Goal: Information Seeking & Learning: Find specific fact

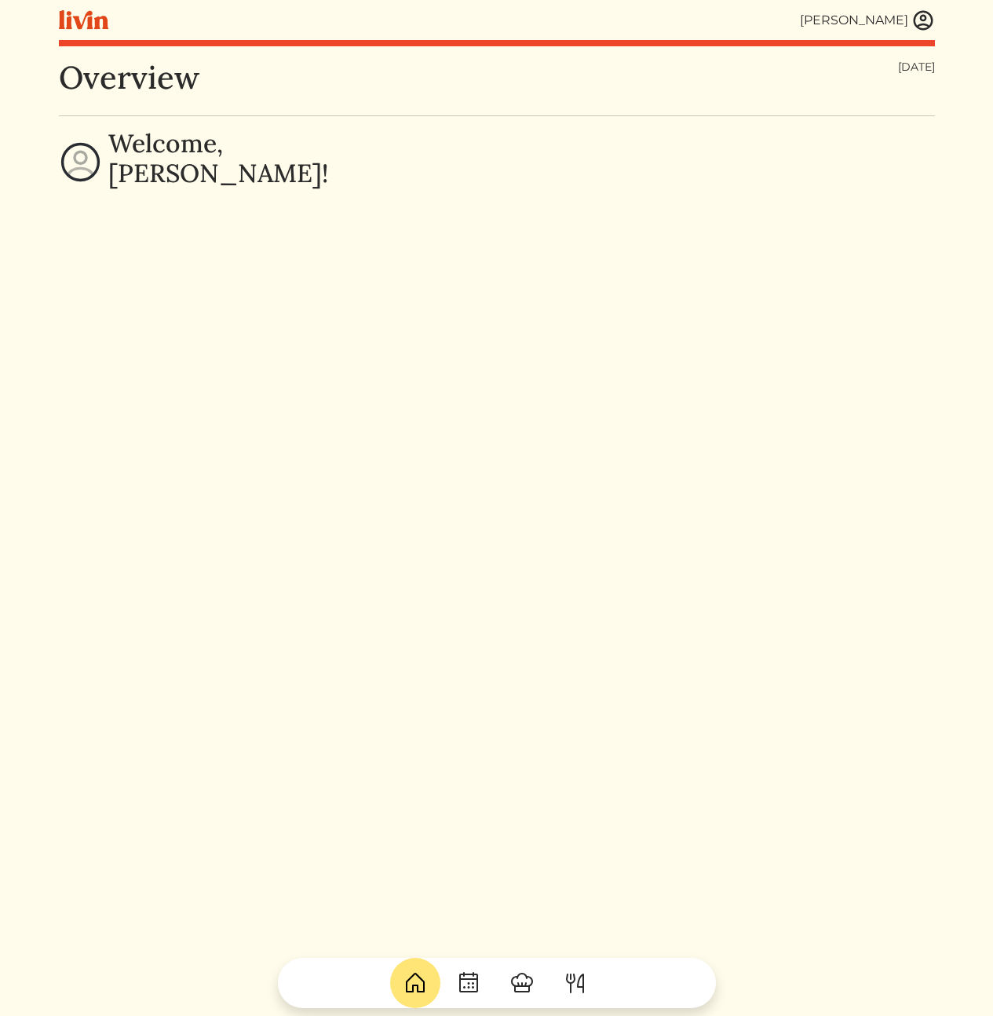
click at [788, 362] on div "Overview [DATE] Welcome, [PERSON_NAME]!" at bounding box center [497, 567] width 876 height 1016
click at [920, 23] on img at bounding box center [924, 21] width 24 height 24
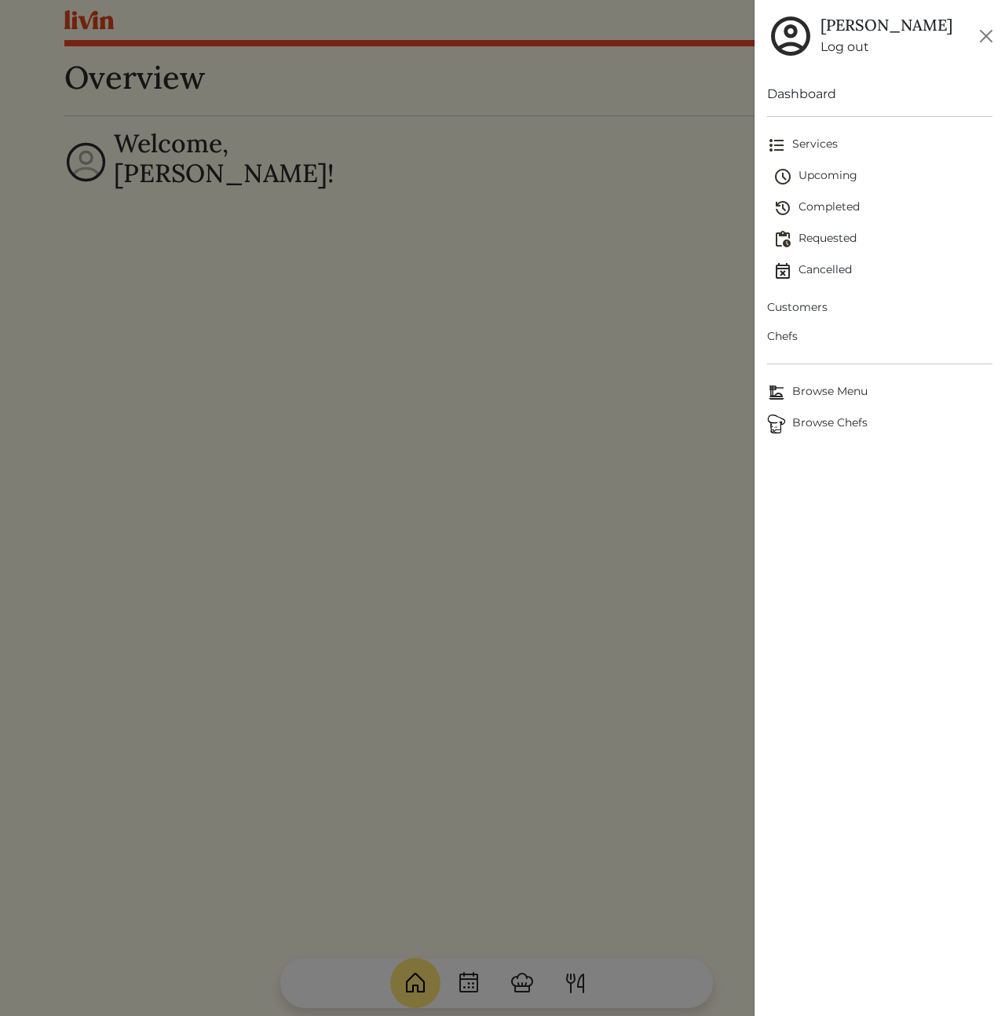
click at [800, 312] on span "Customers" at bounding box center [879, 307] width 225 height 16
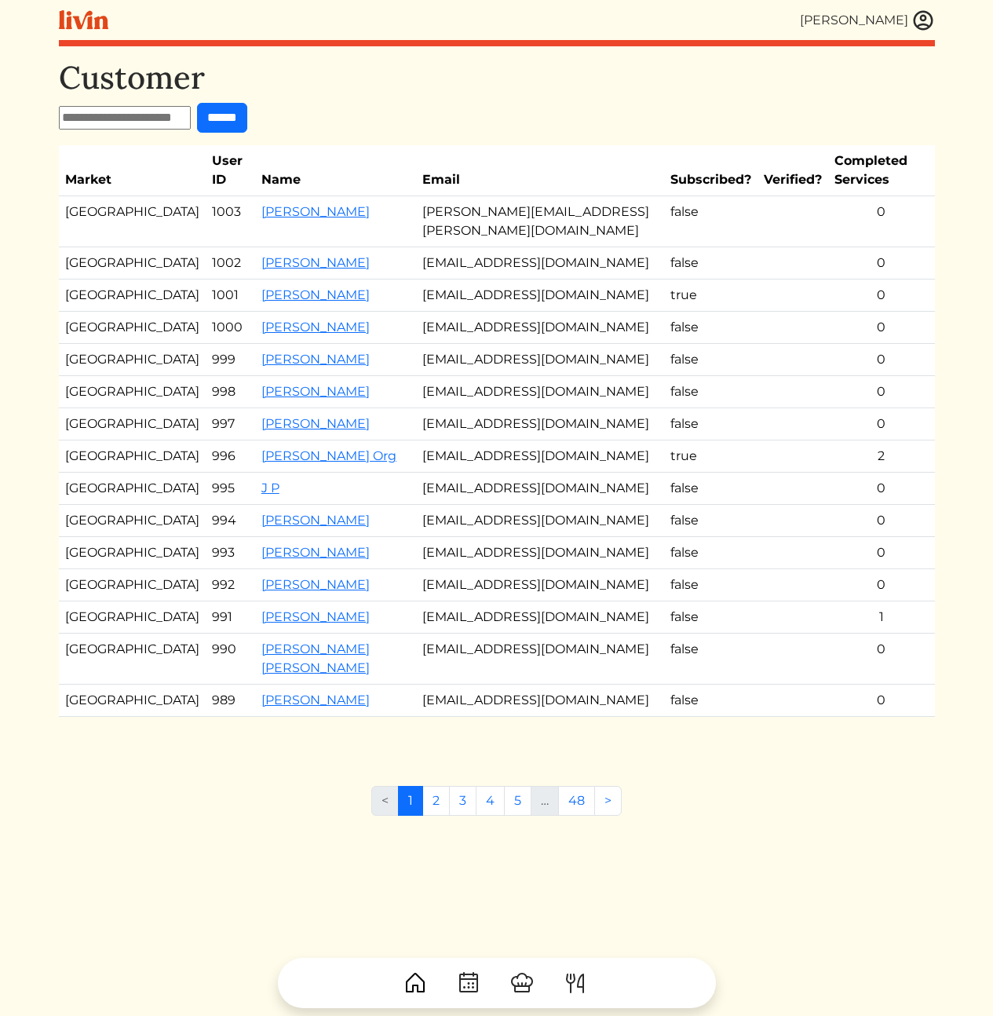
click at [114, 125] on input "text" at bounding box center [125, 118] width 132 height 24
paste input "**********"
type input "**********"
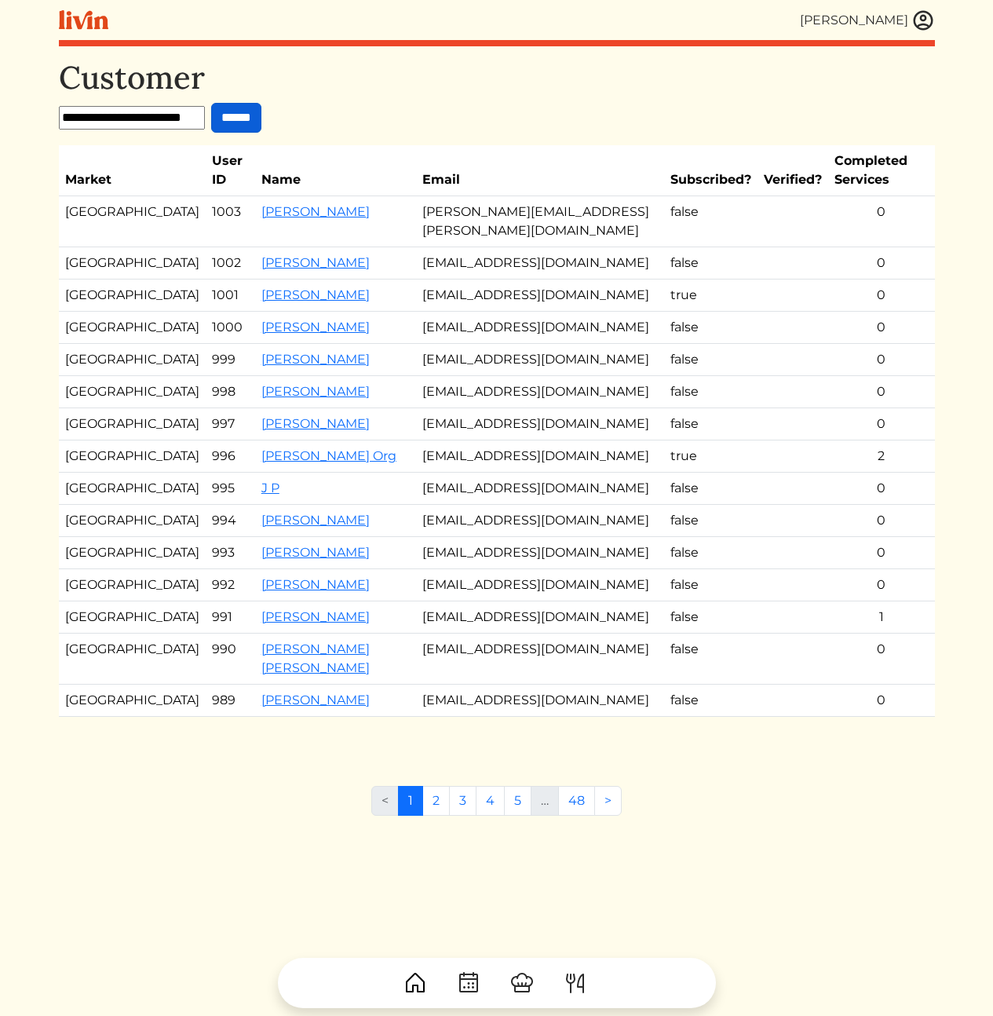
click at [252, 123] on input "******" at bounding box center [236, 118] width 50 height 30
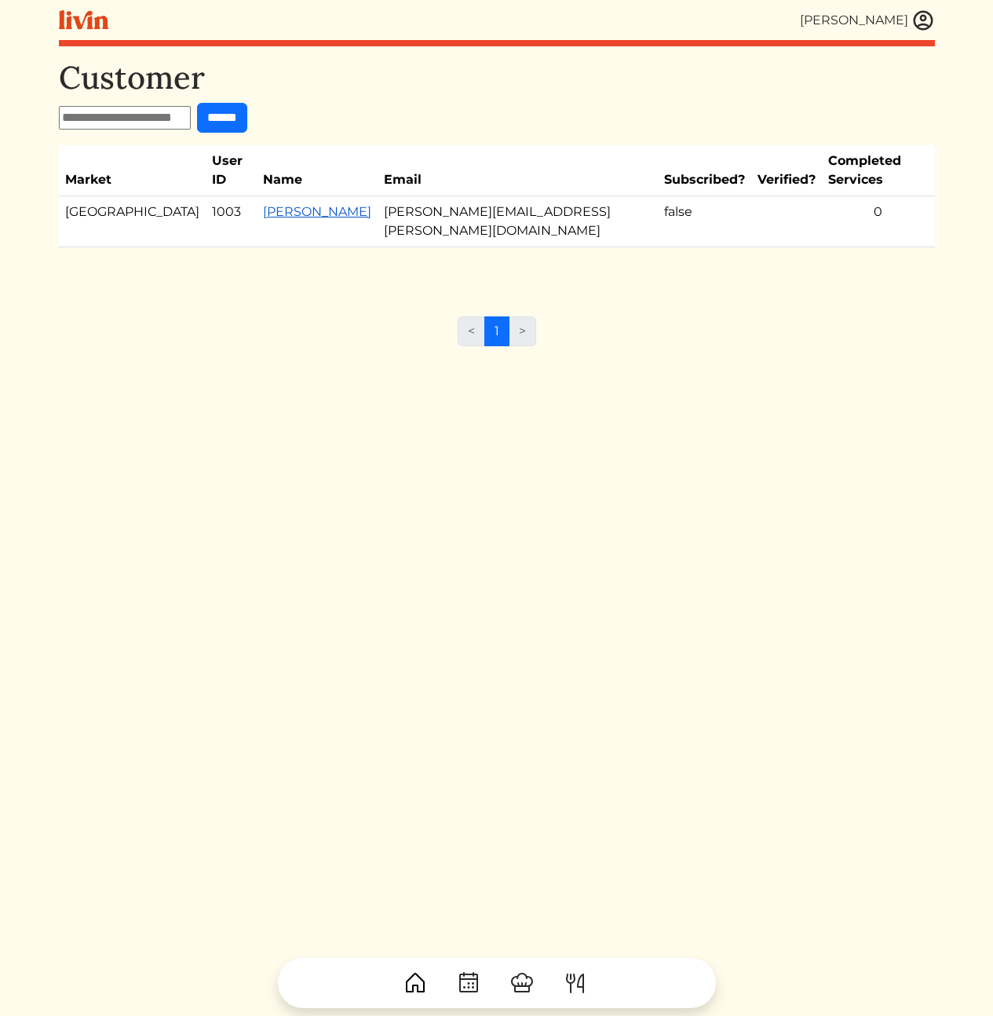
click at [276, 204] on link "[PERSON_NAME]" at bounding box center [317, 211] width 108 height 15
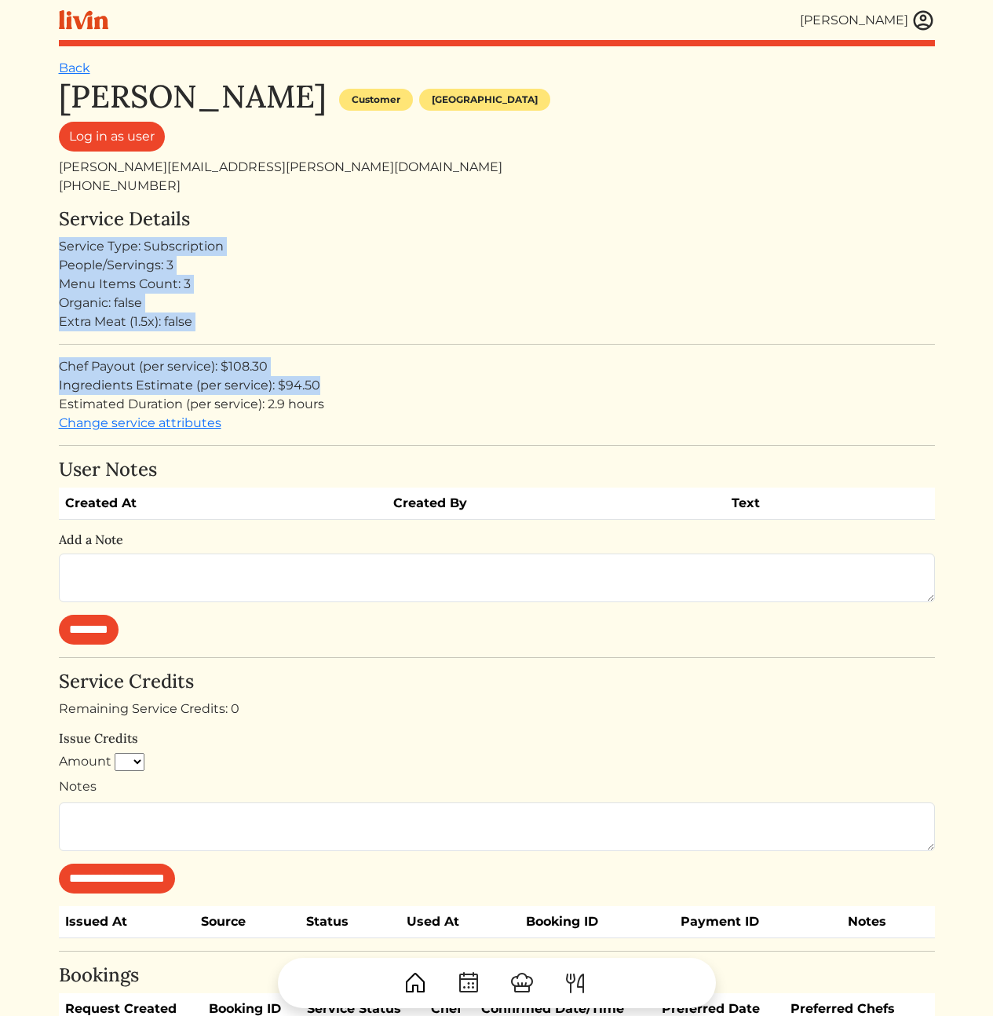
drag, startPoint x: 224, startPoint y: 224, endPoint x: 367, endPoint y: 394, distance: 222.4
click at [365, 393] on div "Service Details Service Type: Subscription People/Servings: 3 Menu Items Count:…" at bounding box center [497, 320] width 876 height 225
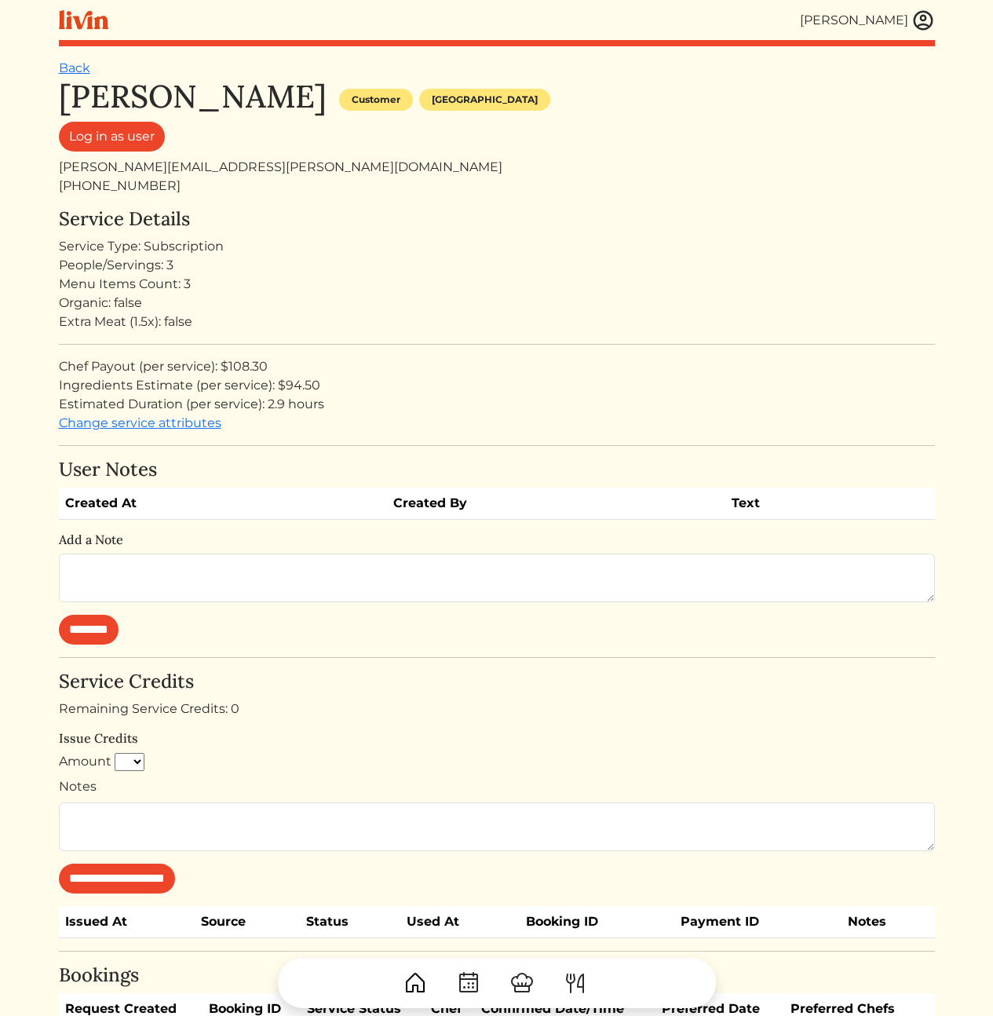
drag, startPoint x: 382, startPoint y: 398, endPoint x: 411, endPoint y: 413, distance: 32.0
click at [384, 399] on div "Estimated Duration (per service): 2.9 hours" at bounding box center [497, 404] width 876 height 19
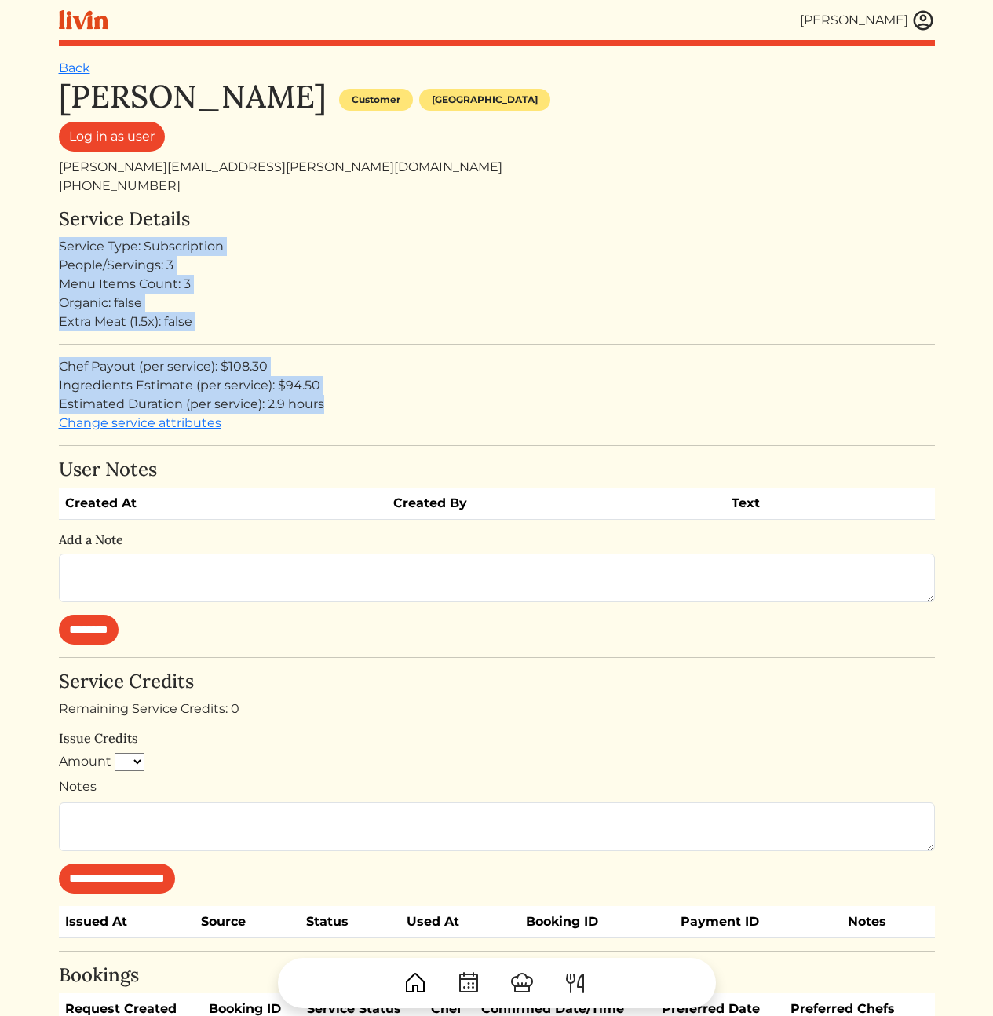
drag, startPoint x: 411, startPoint y: 412, endPoint x: 309, endPoint y: 200, distance: 235.7
click at [309, 200] on div "Blair Paysinger Customer Los angeles Log in as user blair.paysinger@gmail.com +…" at bounding box center [497, 552] width 876 height 948
drag, startPoint x: 420, startPoint y: 408, endPoint x: 403, endPoint y: 255, distance: 153.3
click at [404, 269] on div "Service Details Service Type: Subscription People/Servings: 3 Menu Items Count:…" at bounding box center [497, 320] width 876 height 225
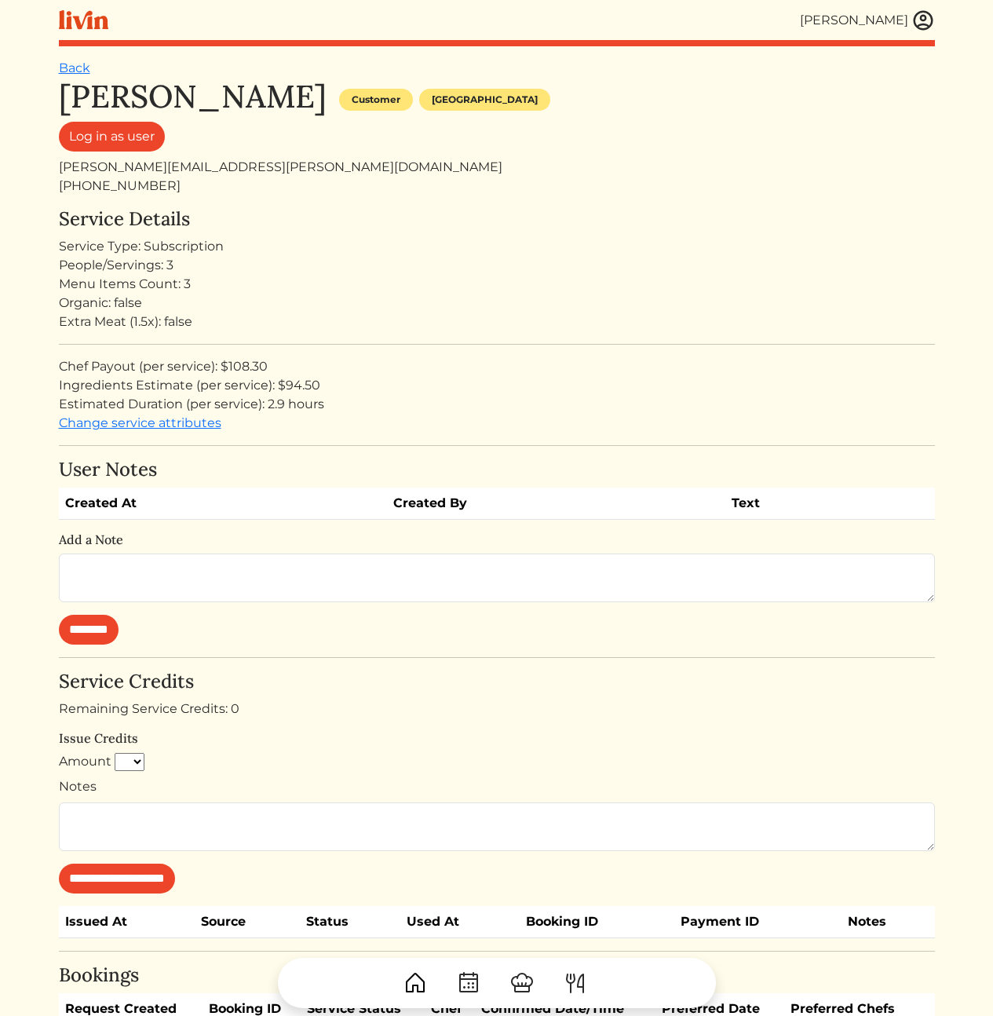
click at [402, 252] on div "Service Type: Subscription" at bounding box center [497, 246] width 876 height 19
click at [418, 196] on div "Blair Paysinger Customer Los angeles Log in as user blair.paysinger@gmail.com +…" at bounding box center [497, 552] width 876 height 948
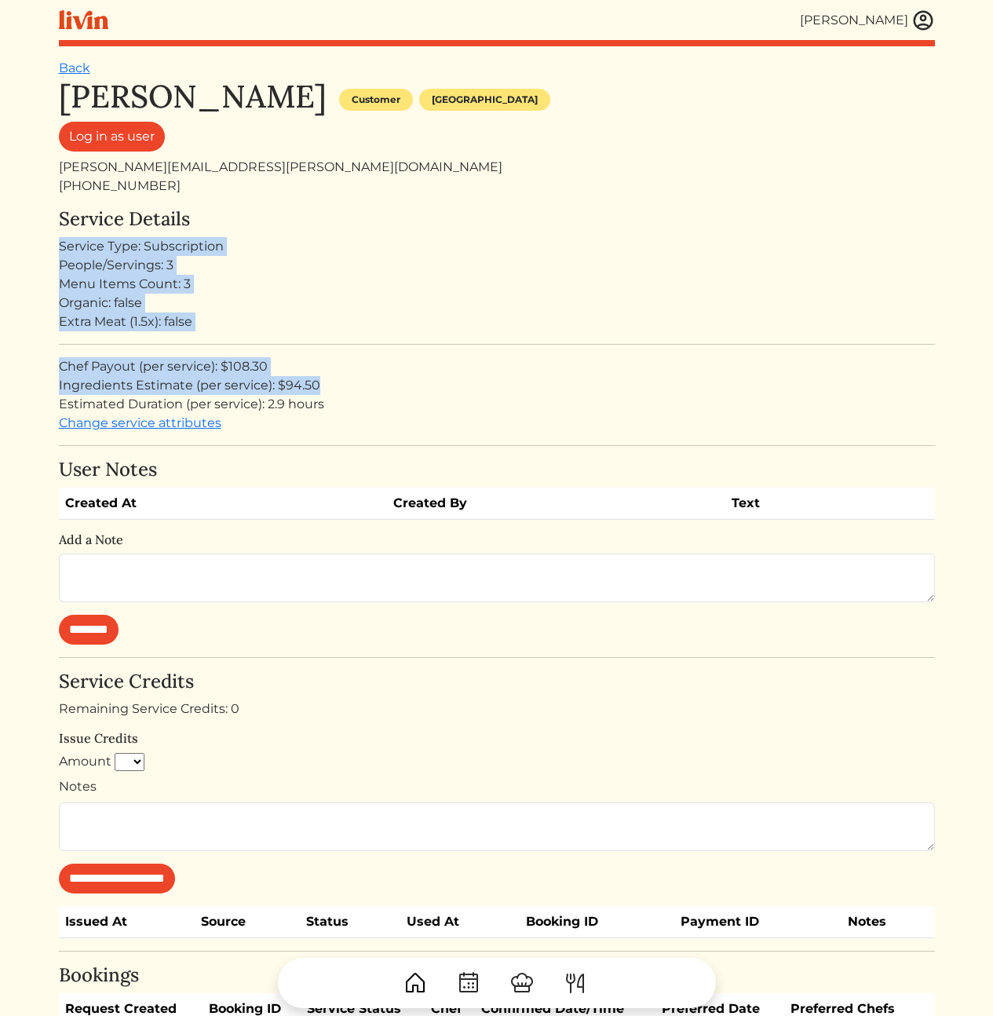
drag, startPoint x: 368, startPoint y: 247, endPoint x: 467, endPoint y: 406, distance: 187.4
click at [445, 393] on div "Service Details Service Type: Subscription People/Servings: 3 Menu Items Count:…" at bounding box center [497, 320] width 876 height 225
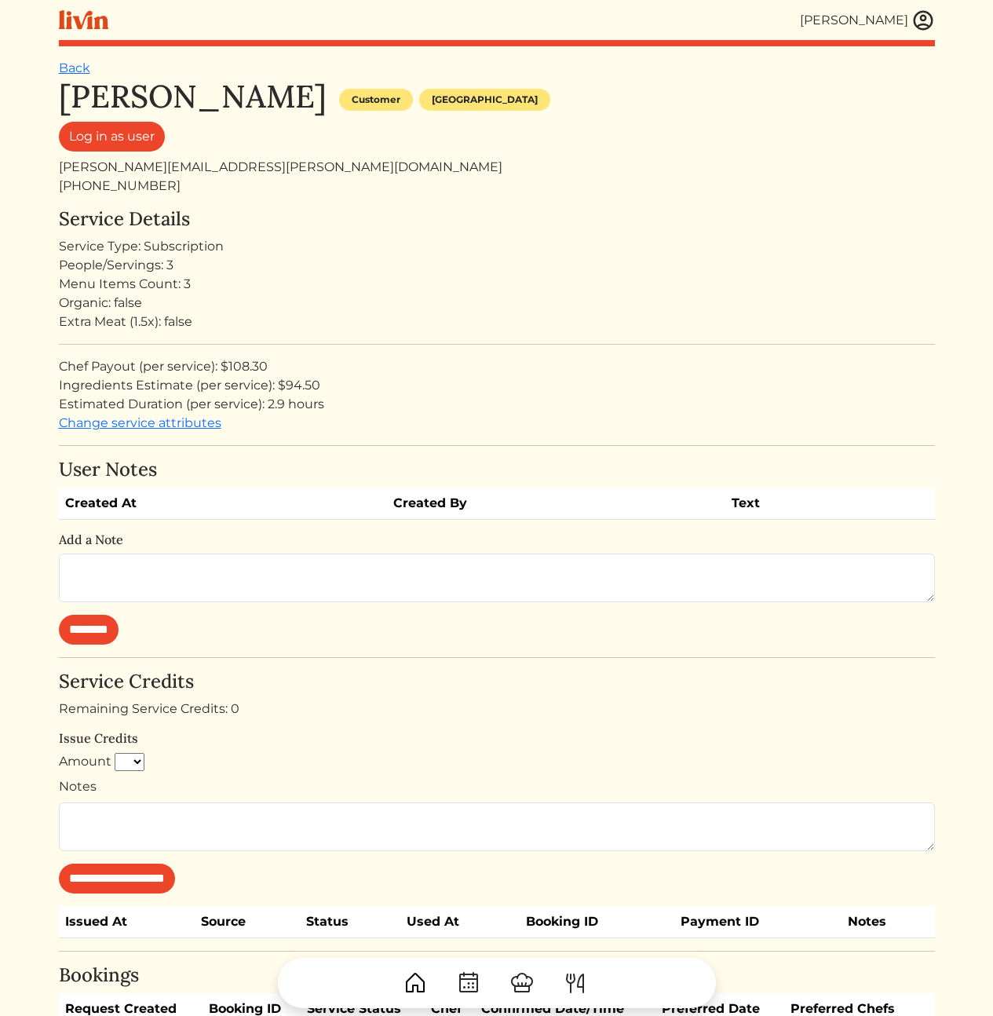
click at [524, 418] on div "Service Details Service Type: Subscription People/Servings: 3 Menu Items Count:…" at bounding box center [497, 320] width 876 height 225
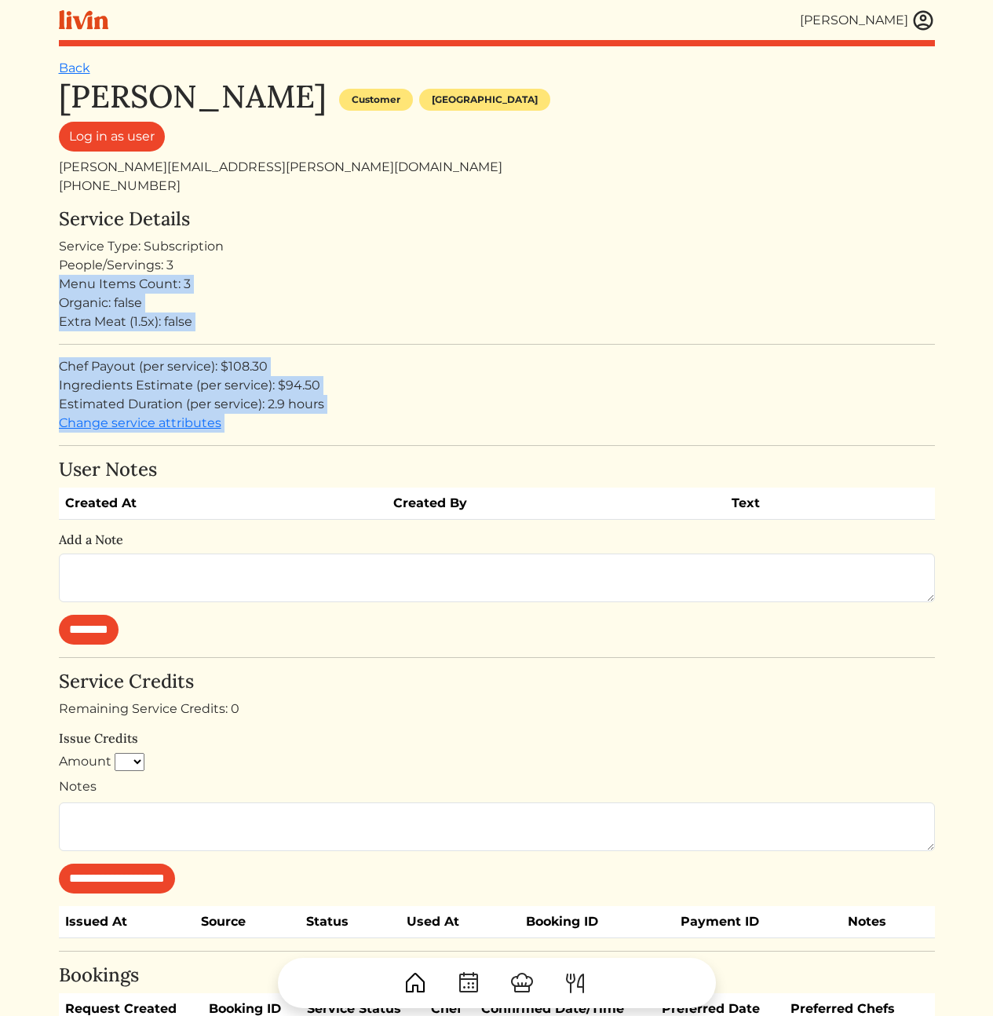
drag, startPoint x: 524, startPoint y: 418, endPoint x: 347, endPoint y: 237, distance: 252.7
click at [350, 254] on div "Service Details Service Type: Subscription People/Servings: 3 Menu Items Count:…" at bounding box center [497, 320] width 876 height 225
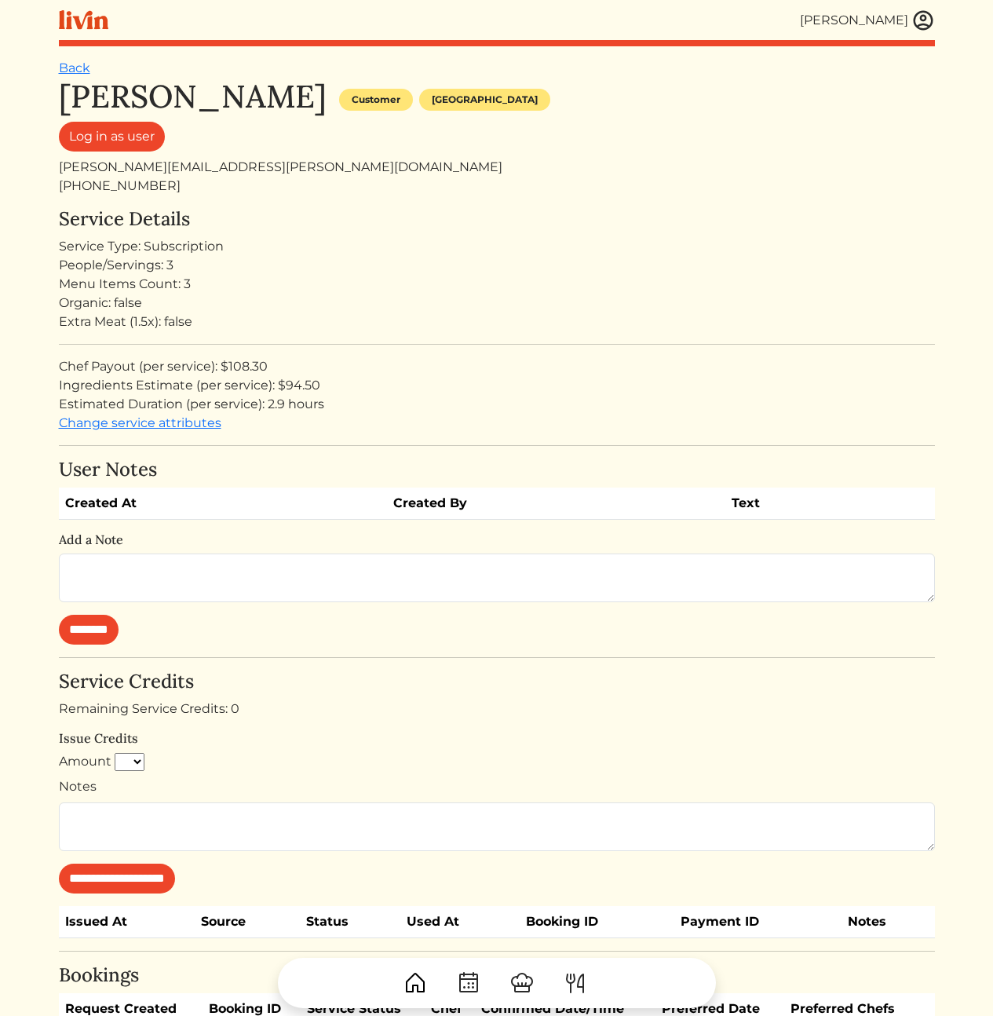
click at [347, 236] on div "Service Details Service Type: Subscription People/Servings: 3 Menu Items Count:…" at bounding box center [497, 320] width 876 height 225
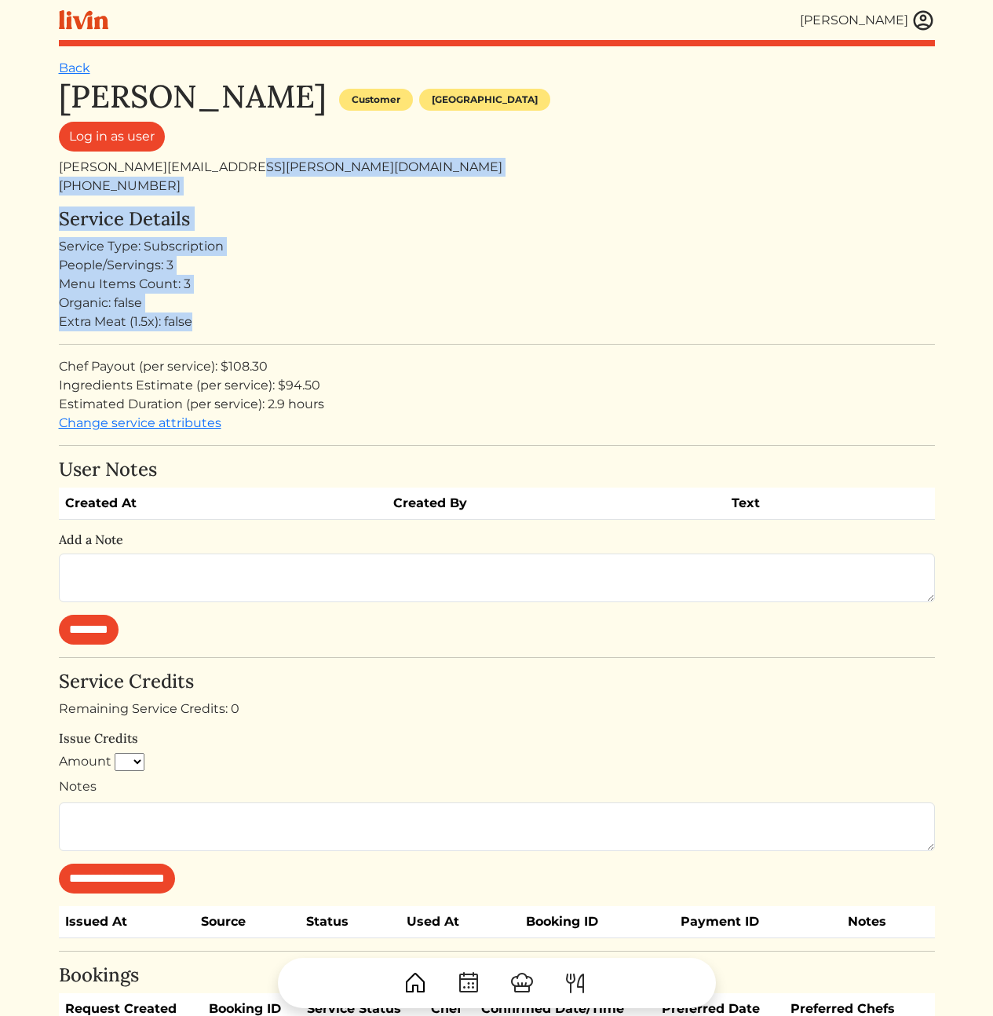
drag, startPoint x: 402, startPoint y: 173, endPoint x: 488, endPoint y: 371, distance: 215.9
click at [459, 340] on div "Blair Paysinger Customer Los angeles Log in as user blair.paysinger@gmail.com +…" at bounding box center [497, 552] width 876 height 948
drag, startPoint x: 546, startPoint y: 388, endPoint x: 448, endPoint y: 176, distance: 233.3
click at [448, 176] on div "Blair Paysinger Customer Los angeles Log in as user blair.paysinger@gmail.com +…" at bounding box center [497, 552] width 876 height 948
click at [448, 176] on div "blair.paysinger@gmail.com" at bounding box center [497, 167] width 876 height 19
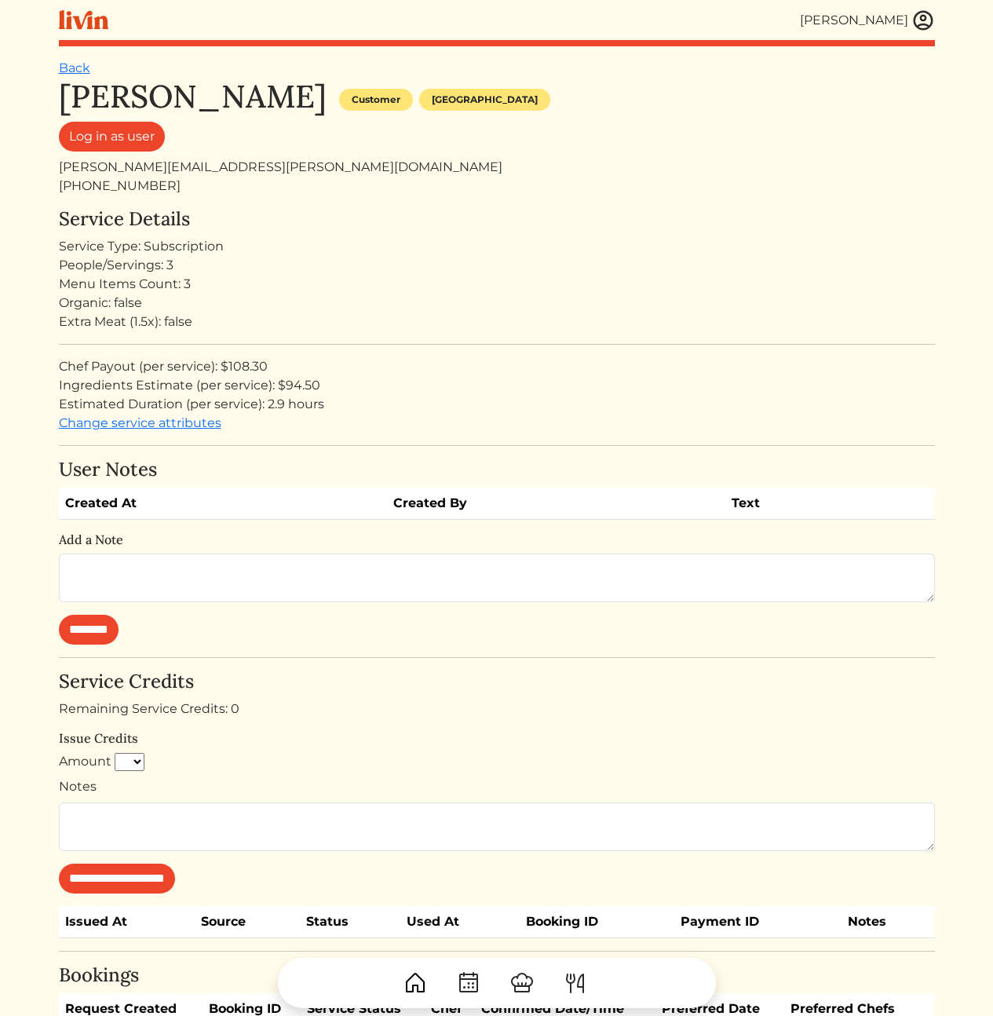
scroll to position [206, 0]
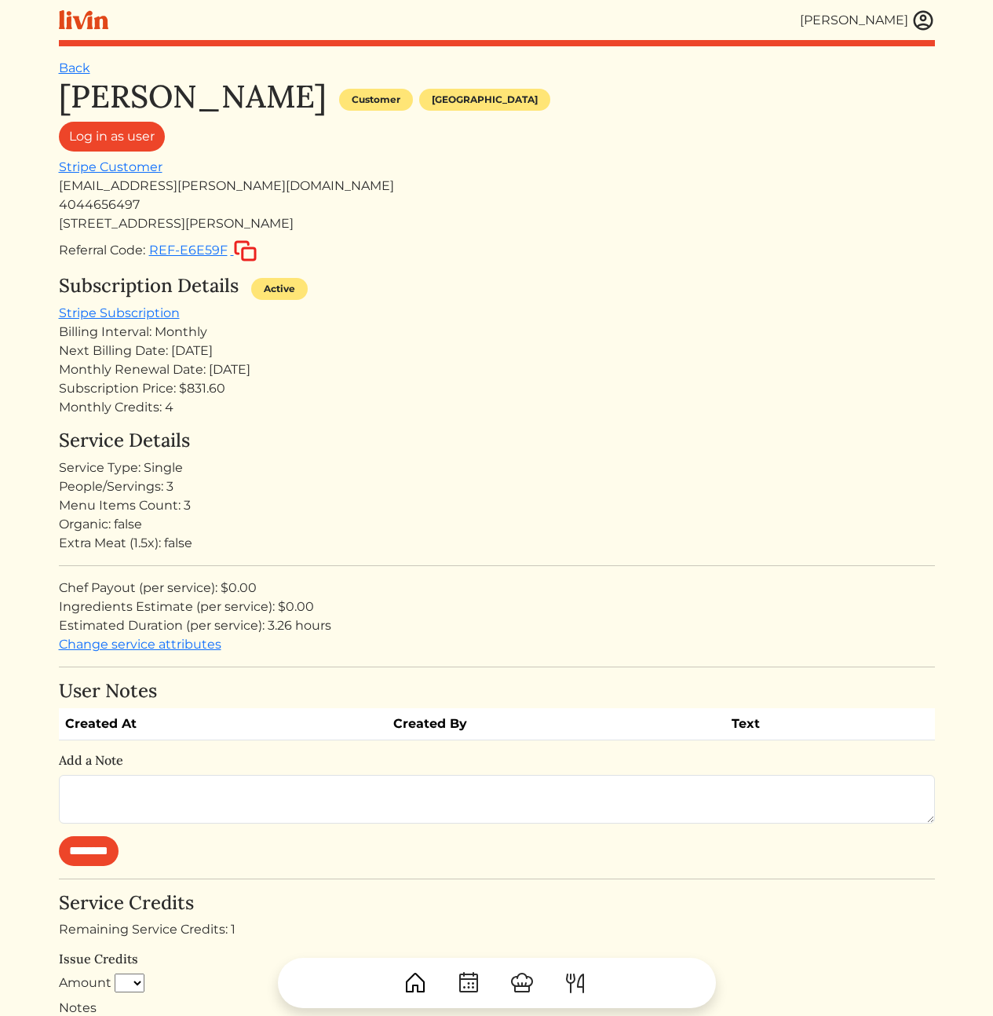
scroll to position [65, 0]
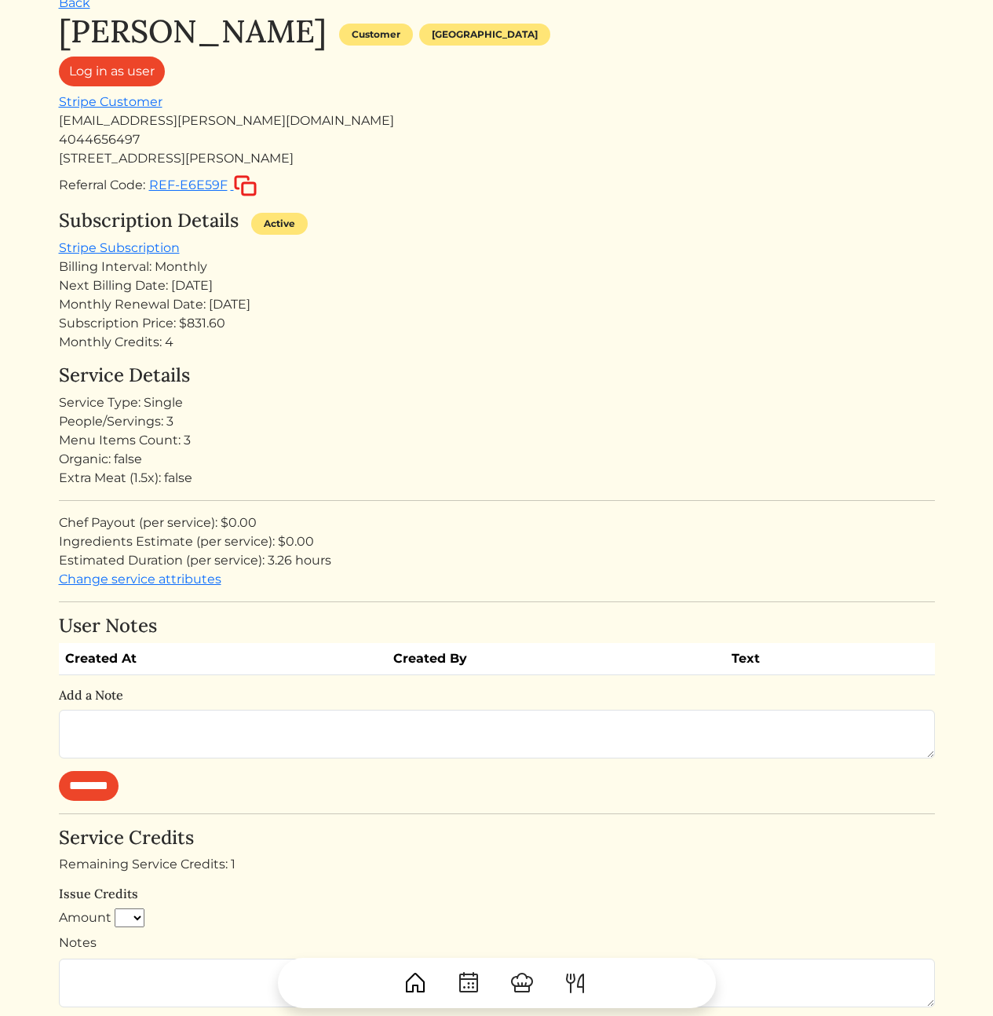
click at [496, 259] on div "Billing Interval: Monthly" at bounding box center [497, 267] width 876 height 19
